Goal: Information Seeking & Learning: Learn about a topic

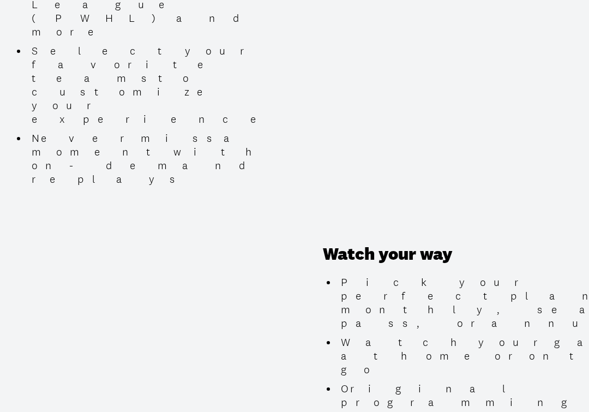
scroll to position [910, 0]
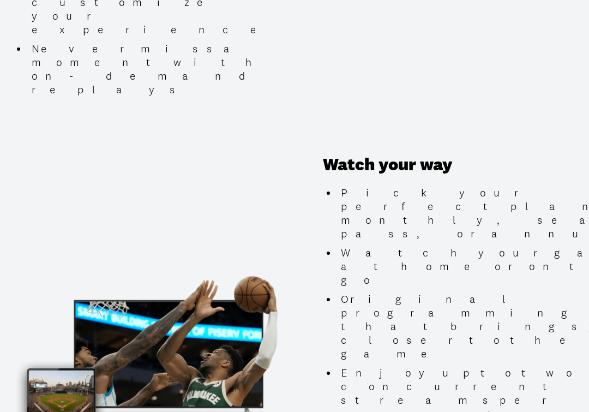
scroll to position [996, 0]
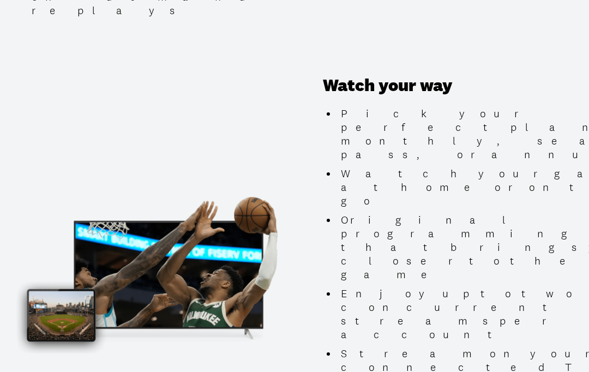
scroll to position [1074, 0]
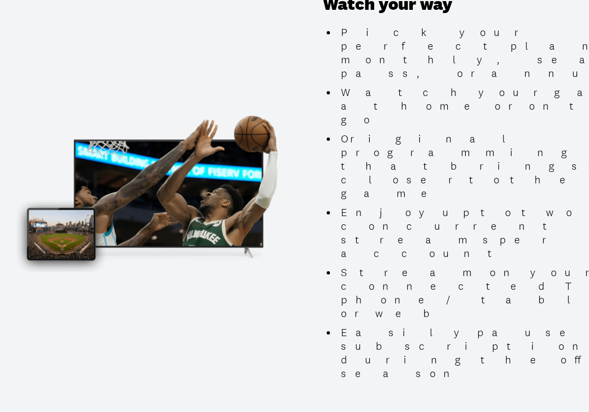
scroll to position [1159, 0]
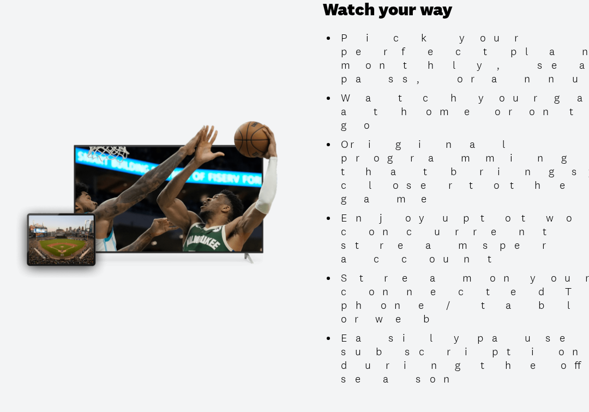
scroll to position [1151, 0]
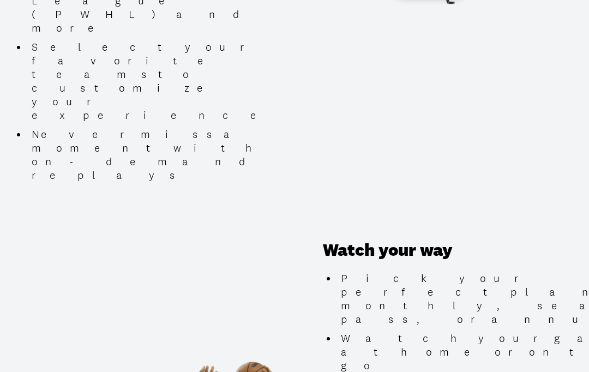
scroll to position [909, 0]
